Goal: Task Accomplishment & Management: Use online tool/utility

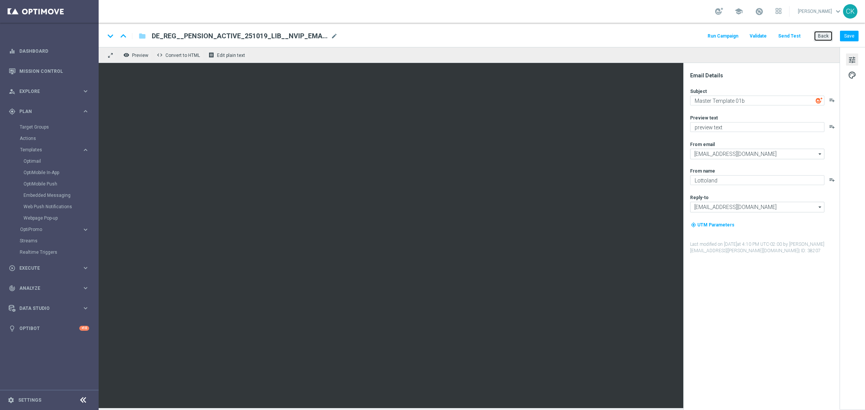
click at [824, 36] on button "Back" at bounding box center [822, 36] width 19 height 11
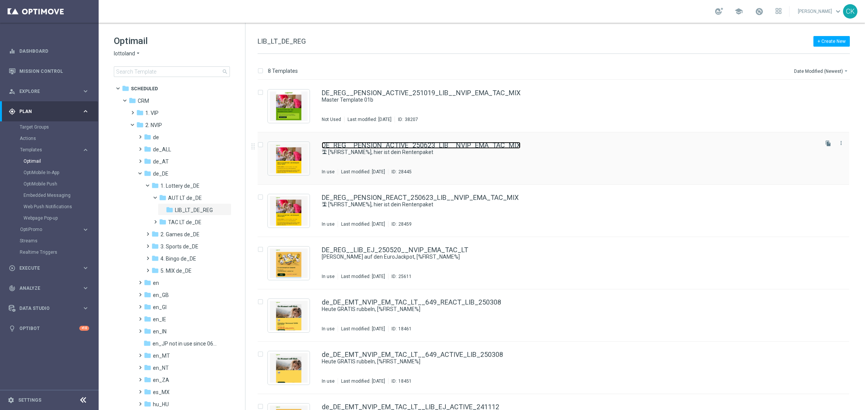
click at [359, 145] on link "DE_REG__PENSION_ACTIVE_250623_LIB__NVIP_EMA_TAC_MIX" at bounding box center [421, 145] width 199 height 7
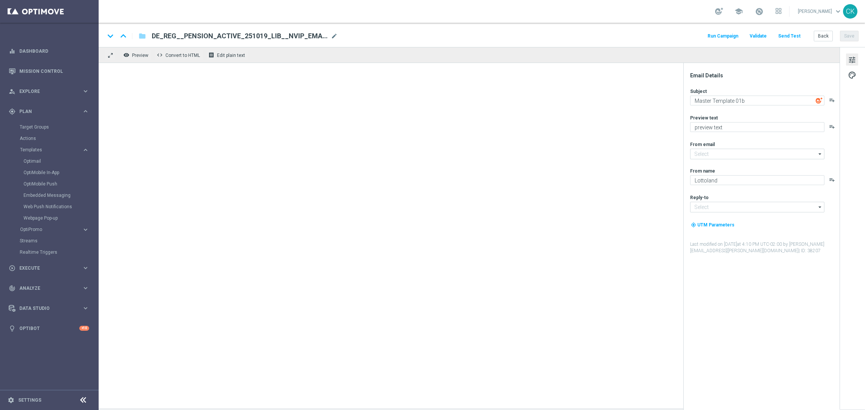
type input "[EMAIL_ADDRESS][DOMAIN_NAME]"
type textarea "🏝 [%FIRST_NAME%], hier ist dein Rentenpaket"
type textarea "Spar dich [PERSON_NAME]."
type input "[EMAIL_ADDRESS][DOMAIN_NAME]"
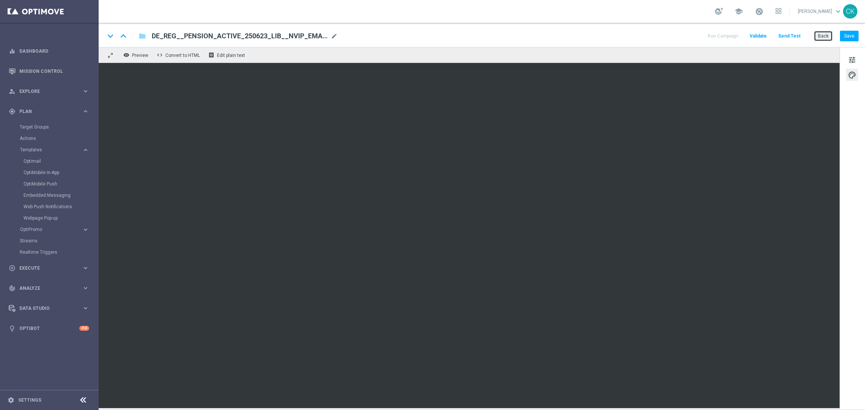
click at [824, 41] on button "Back" at bounding box center [822, 36] width 19 height 11
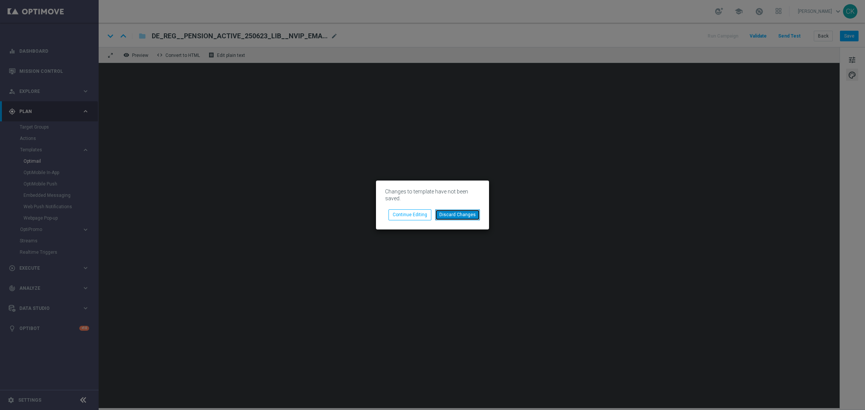
click at [459, 215] on button "Discard Changes" at bounding box center [457, 214] width 45 height 11
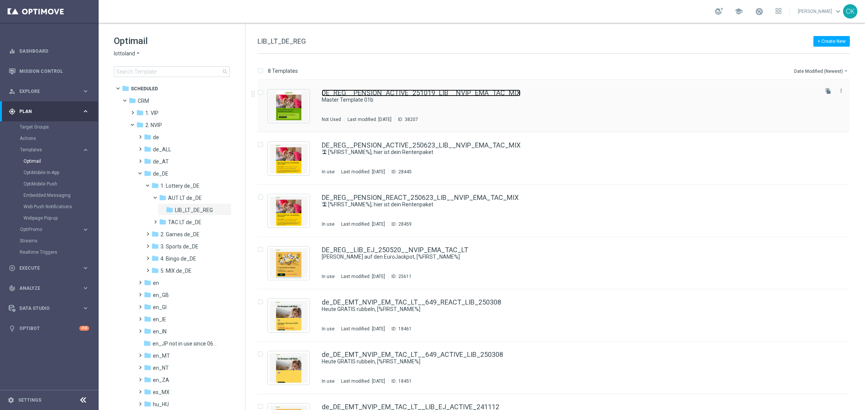
click at [366, 92] on link "DE_REG__PENSION_ACTIVE_251019_LIB__NVIP_EMA_TAC_MIX" at bounding box center [421, 92] width 199 height 7
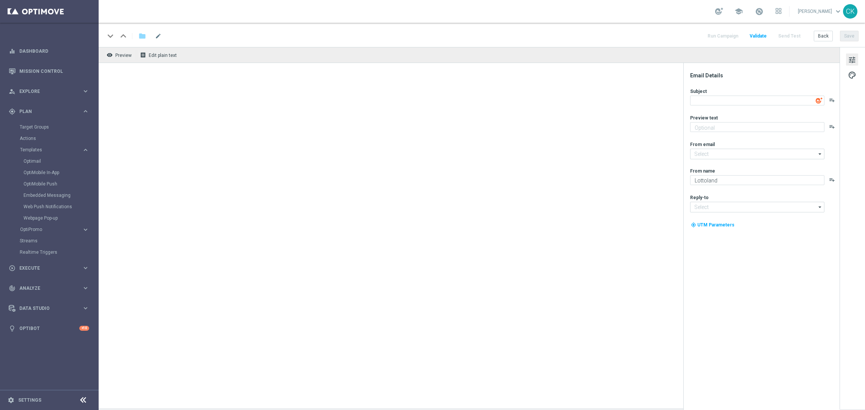
type input "[EMAIL_ADDRESS][DOMAIN_NAME]"
type textarea "Master Template 01b"
type textarea "preview text"
type input "[EMAIL_ADDRESS][DOMAIN_NAME]"
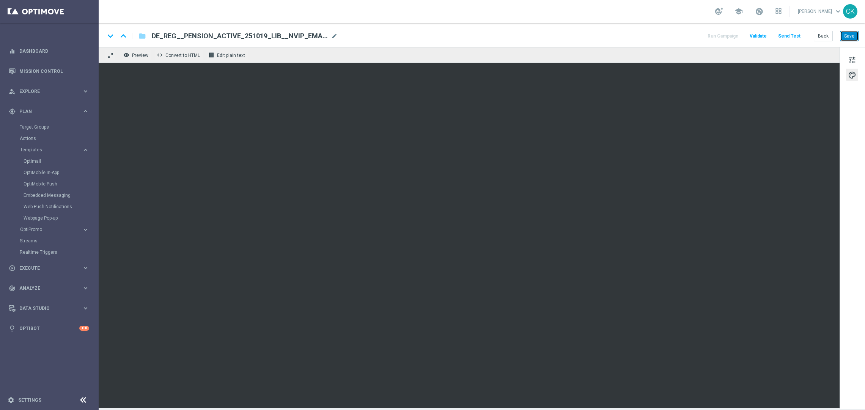
click at [850, 37] on button "Save" at bounding box center [849, 36] width 19 height 11
click at [851, 37] on button "Save" at bounding box center [849, 36] width 19 height 11
click at [821, 34] on button "Back" at bounding box center [822, 36] width 19 height 11
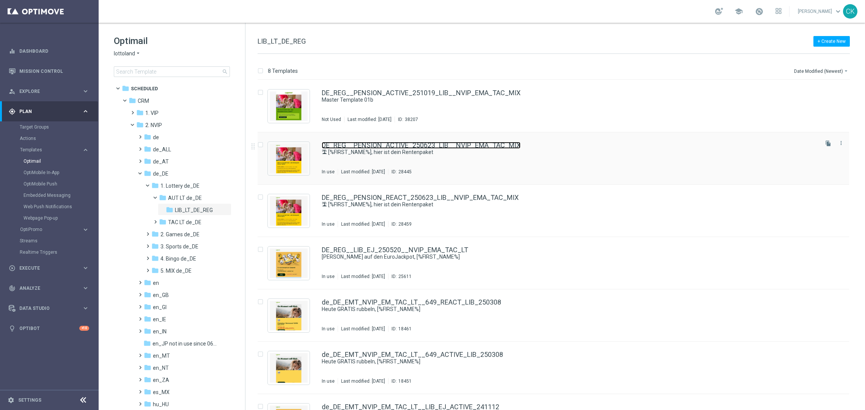
click at [363, 144] on link "DE_REG__PENSION_ACTIVE_250623_LIB__NVIP_EMA_TAC_MIX" at bounding box center [421, 145] width 199 height 7
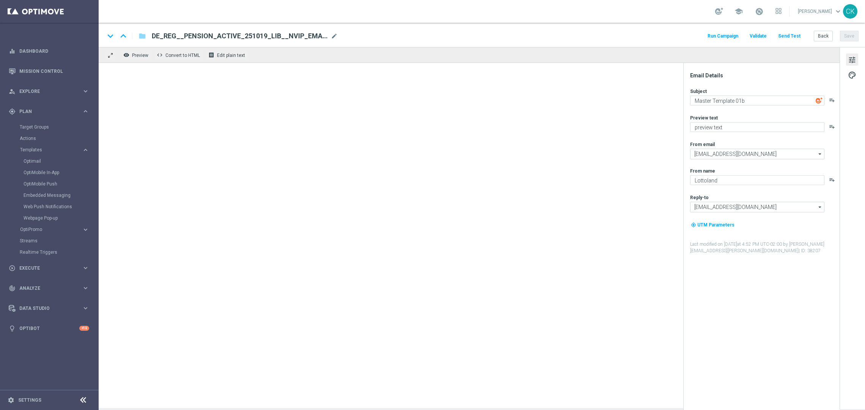
type textarea "🏝 [%FIRST_NAME%], hier ist dein Rentenpaket"
type textarea "Spar dich [PERSON_NAME]."
type input "[EMAIL_ADDRESS][DOMAIN_NAME]"
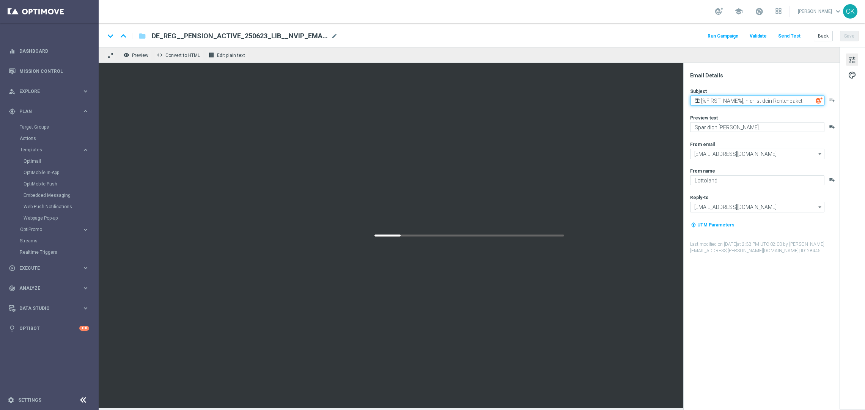
click at [767, 101] on textarea "🏝 [%FIRST_NAME%], hier ist dein Rentenpaket" at bounding box center [757, 101] width 134 height 10
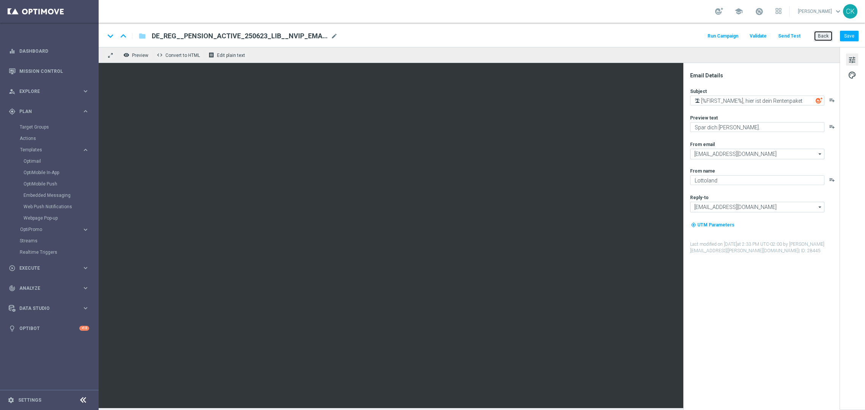
click at [822, 36] on button "Back" at bounding box center [822, 36] width 19 height 11
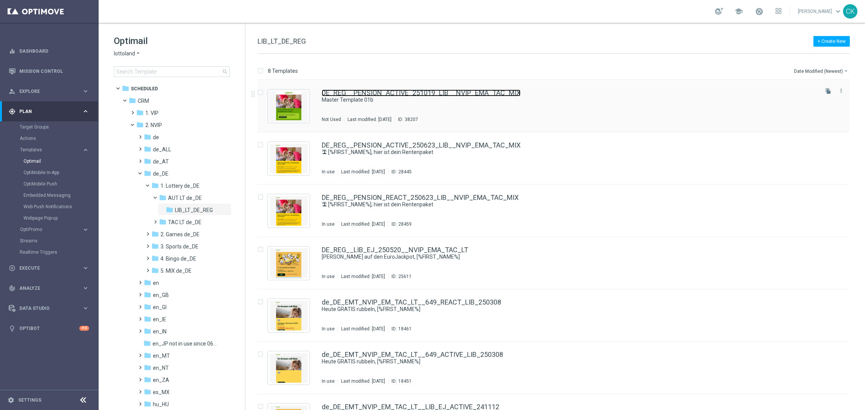
click at [349, 95] on link "DE_REG__PENSION_ACTIVE_251019_LIB__NVIP_EMA_TAC_MIX" at bounding box center [421, 92] width 199 height 7
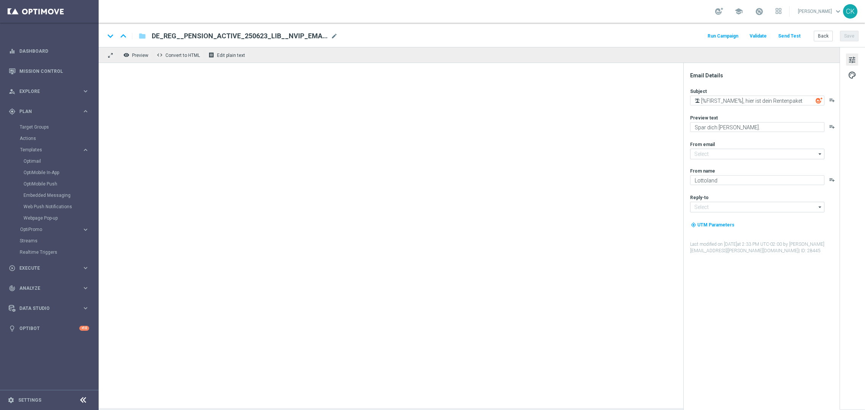
type input "[EMAIL_ADDRESS][DOMAIN_NAME]"
type textarea "Master Template 01b"
type textarea "preview text"
type input "[EMAIL_ADDRESS][DOMAIN_NAME]"
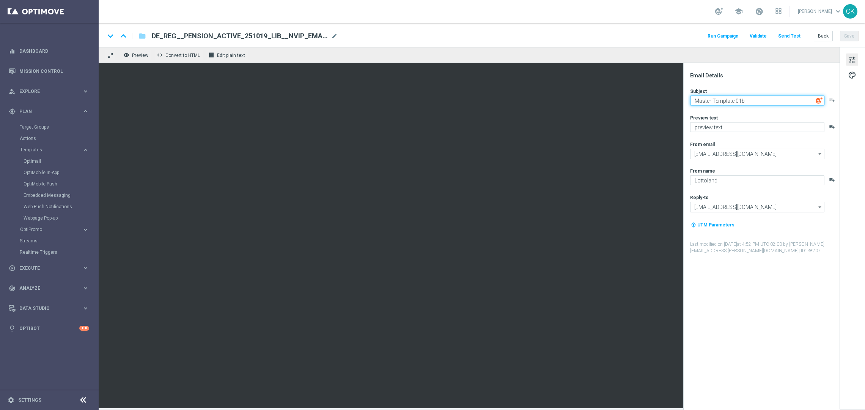
click at [771, 98] on textarea "Master Template 01b" at bounding box center [757, 101] width 134 height 10
paste textarea "🏝 [%FIRST_NAME%], hier ist dein Rentenpaket"
type textarea "🏝 [%FIRST_NAME%], hier ist dein Rentenpaket"
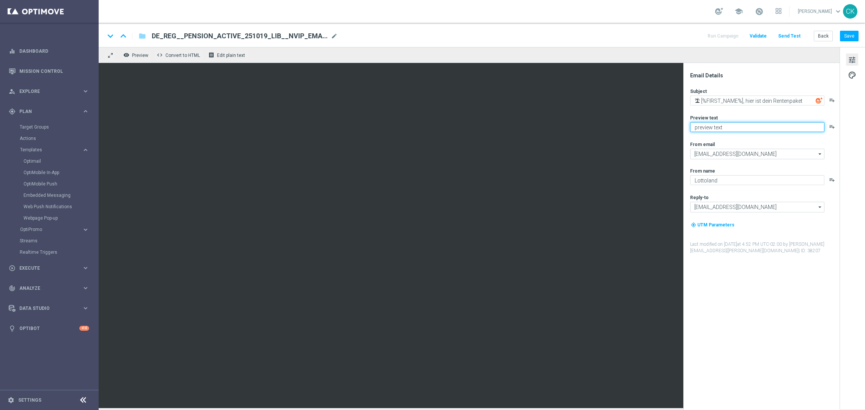
click at [758, 130] on textarea "preview text" at bounding box center [757, 127] width 134 height 10
type textarea "Spar dich [PERSON_NAME]."
click at [849, 36] on button "Save" at bounding box center [849, 36] width 19 height 11
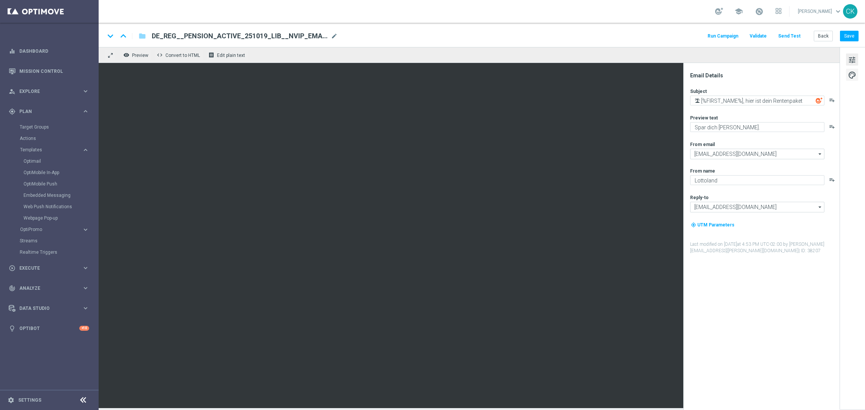
click at [849, 76] on span "palette" at bounding box center [852, 75] width 8 height 10
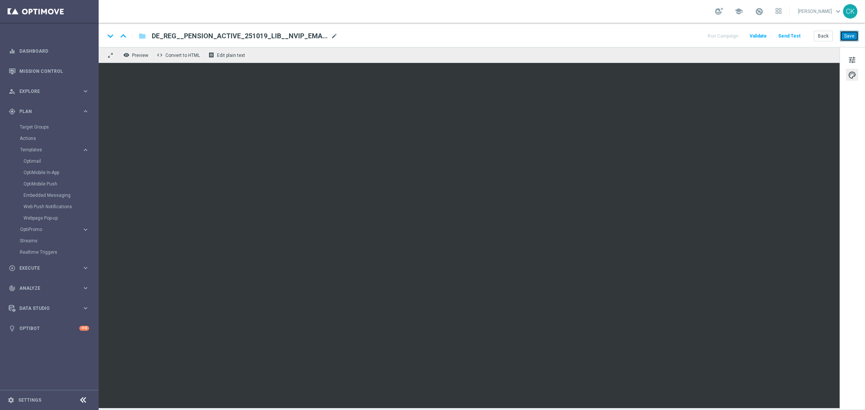
click at [851, 35] on button "Save" at bounding box center [849, 36] width 19 height 11
click at [849, 39] on button "Save" at bounding box center [849, 36] width 19 height 11
click at [848, 35] on button "Save" at bounding box center [849, 36] width 19 height 11
click at [848, 42] on div "keyboard_arrow_down keyboard_arrow_up folder DE_REG__PENSION_ACTIVE_251019_LIB_…" at bounding box center [482, 35] width 766 height 24
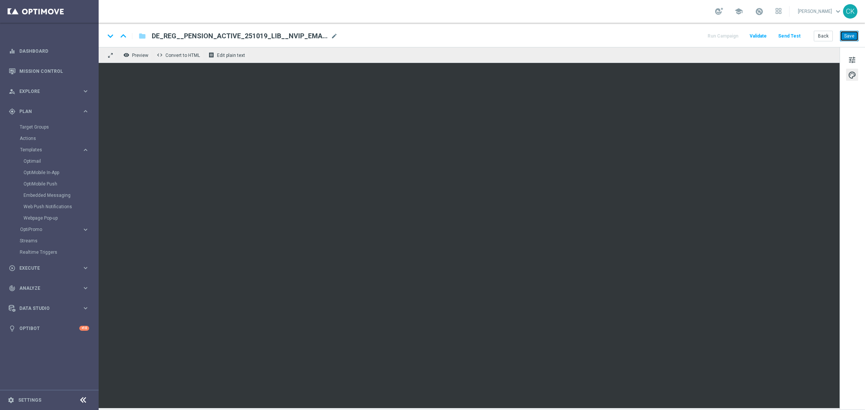
click at [852, 35] on button "Save" at bounding box center [849, 36] width 19 height 11
click at [850, 39] on button "Save" at bounding box center [849, 36] width 19 height 11
click at [824, 36] on button "Back" at bounding box center [822, 36] width 19 height 11
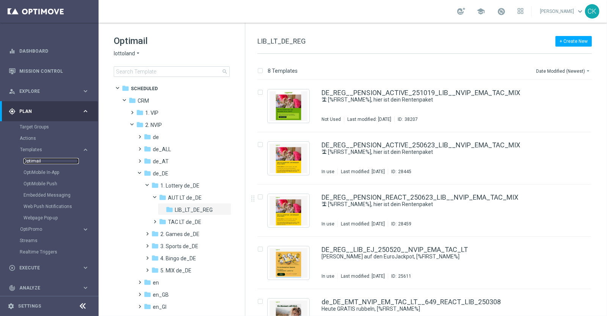
click at [32, 161] on link "Optimail" at bounding box center [51, 161] width 55 height 6
